Goal: Use online tool/utility: Utilize a website feature to perform a specific function

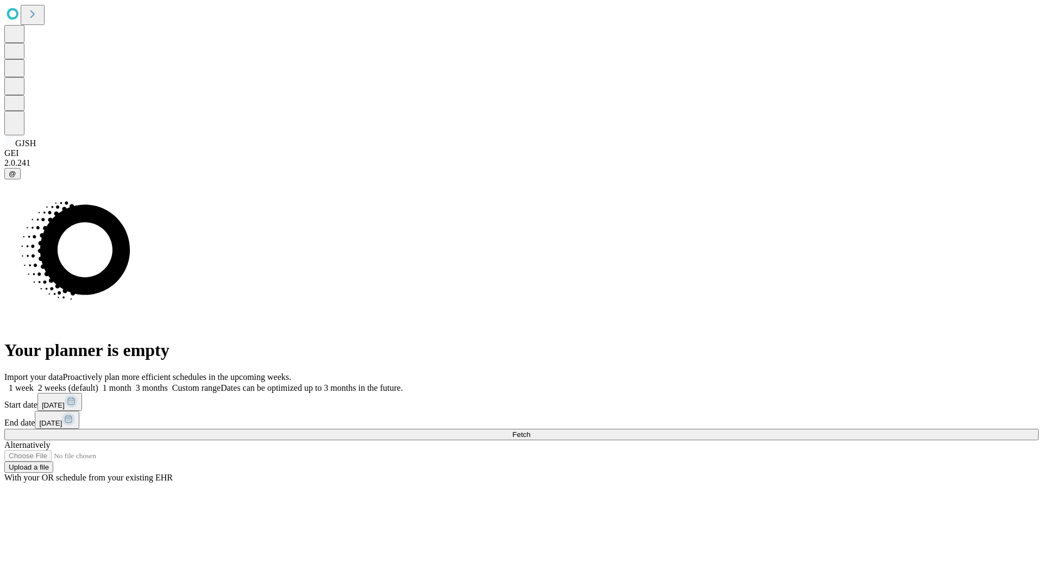
click at [530, 430] on span "Fetch" at bounding box center [521, 434] width 18 height 8
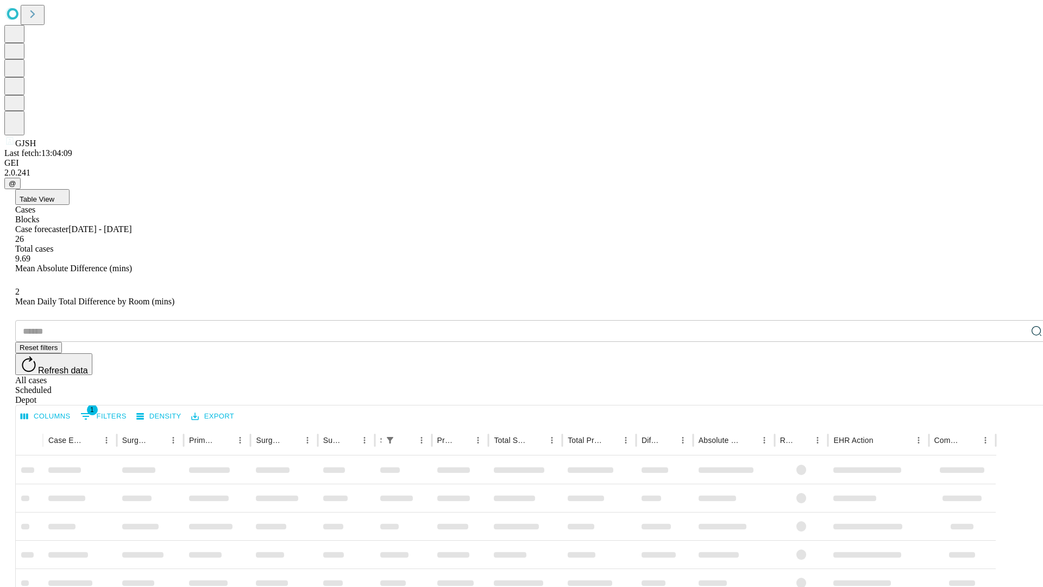
click at [54, 195] on span "Table View" at bounding box center [37, 199] width 35 height 8
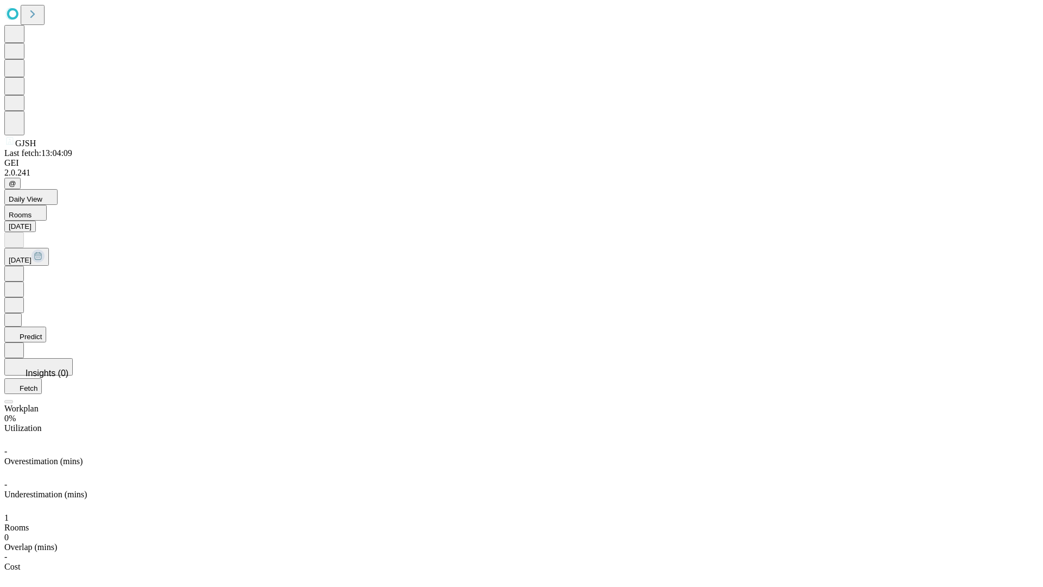
click at [46, 327] on button "Predict" at bounding box center [25, 335] width 42 height 16
